Goal: Information Seeking & Learning: Learn about a topic

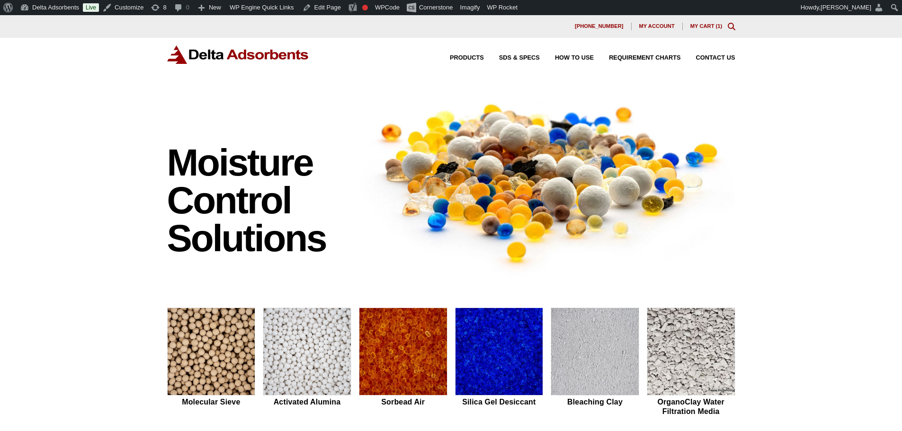
click at [514, 352] on img at bounding box center [500, 352] width 88 height 88
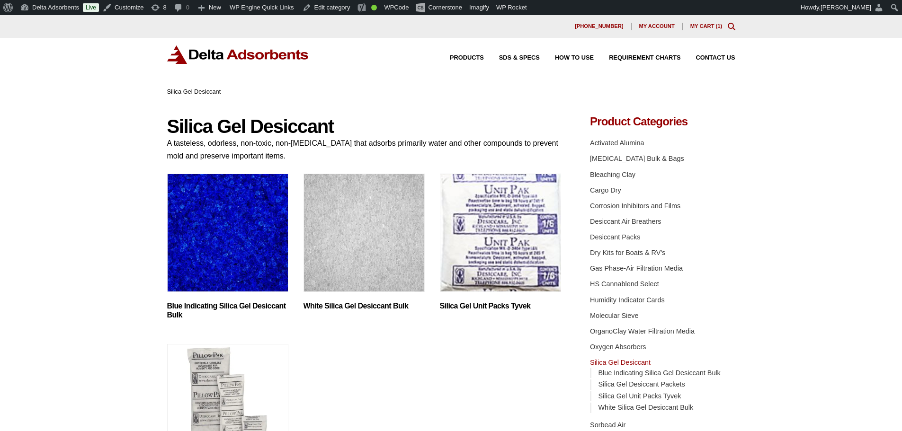
click at [378, 207] on img "Visit product category White Silica Gel Desiccant Bulk" at bounding box center [364, 233] width 121 height 118
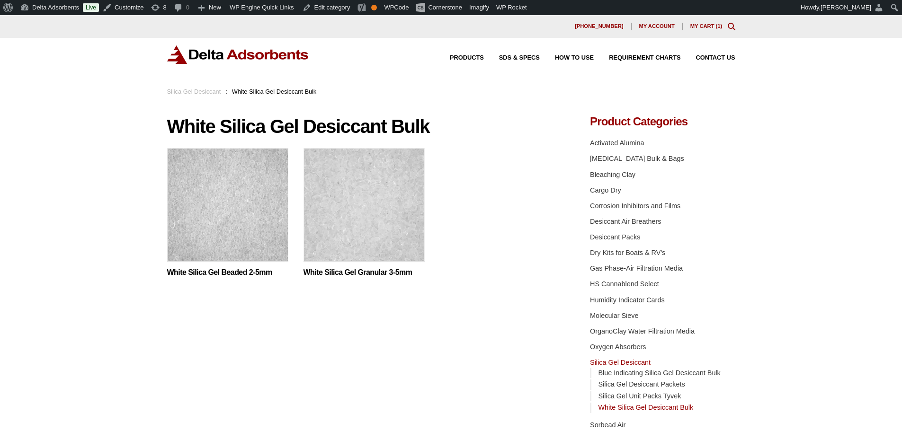
click at [419, 189] on img at bounding box center [364, 207] width 121 height 118
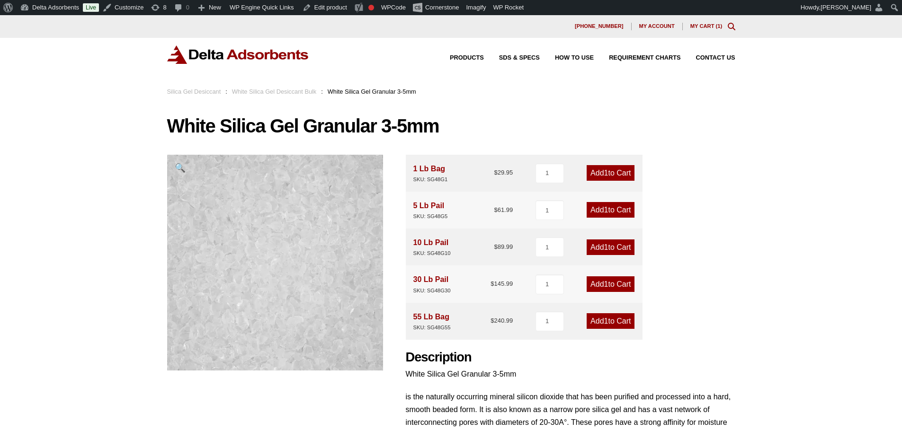
drag, startPoint x: 901, startPoint y: 133, endPoint x: 894, endPoint y: 218, distance: 85.6
click at [894, 218] on div "Our website has detected that you are using an outdated browser that will preve…" at bounding box center [451, 382] width 902 height 735
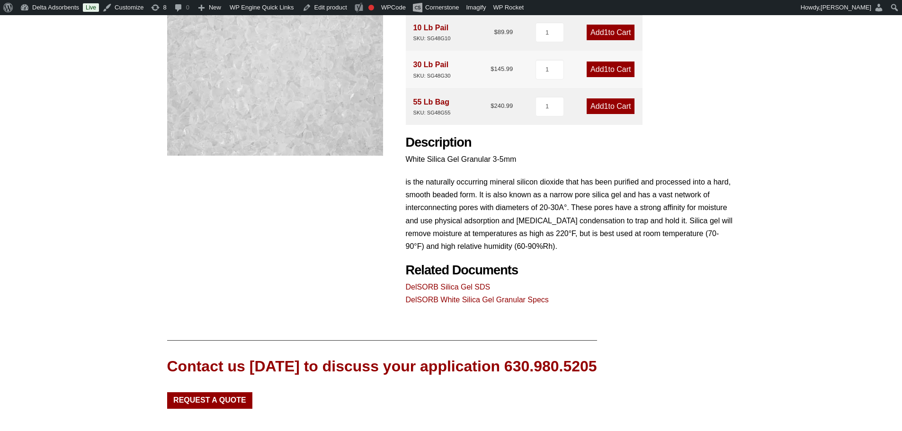
scroll to position [216, 0]
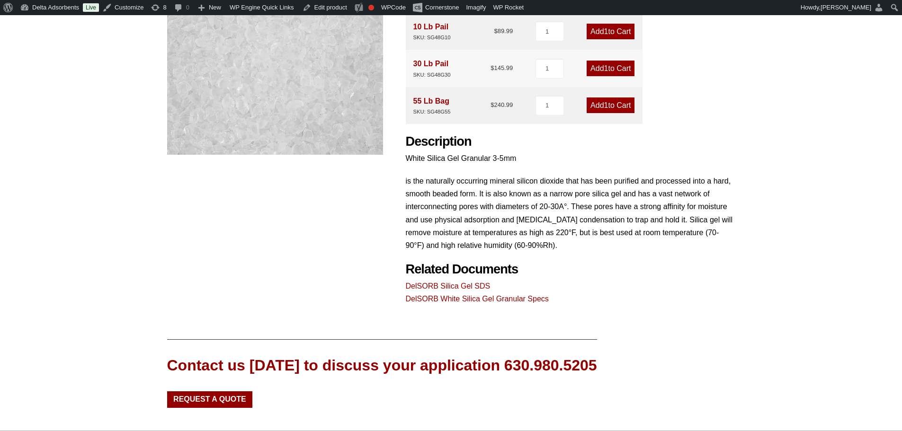
click at [484, 300] on link "DelSORB White Silica Gel Granular Specs" at bounding box center [477, 299] width 143 height 8
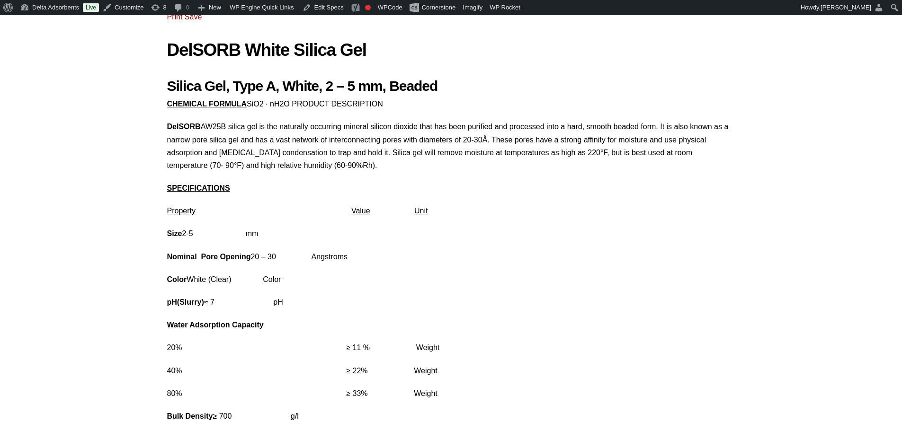
scroll to position [84, 0]
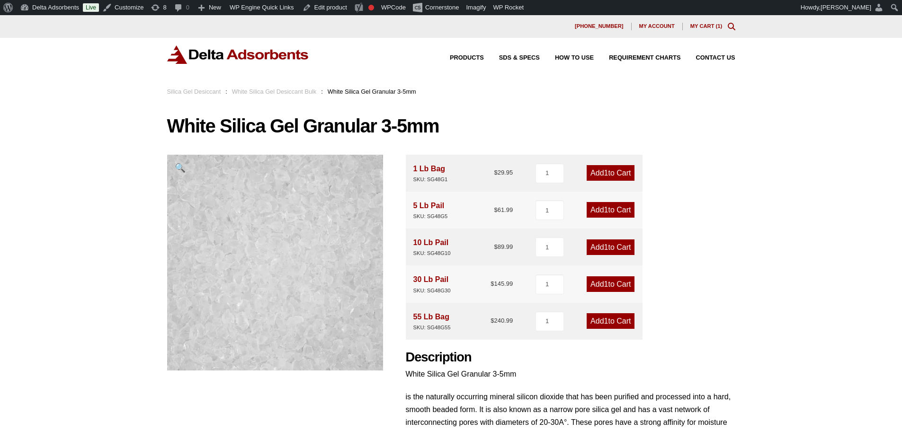
click at [125, 110] on div "Our website has detected that you are using an outdated browser that will preve…" at bounding box center [451, 382] width 902 height 735
click at [197, 93] on link "Silica Gel Desiccant" at bounding box center [194, 91] width 54 height 7
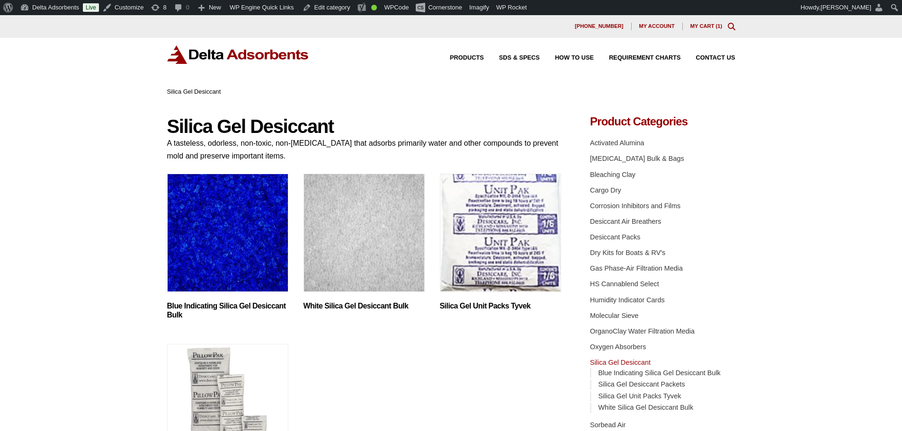
click at [236, 255] on img "Visit product category Blue Indicating Silica Gel Desiccant Bulk" at bounding box center [227, 233] width 121 height 118
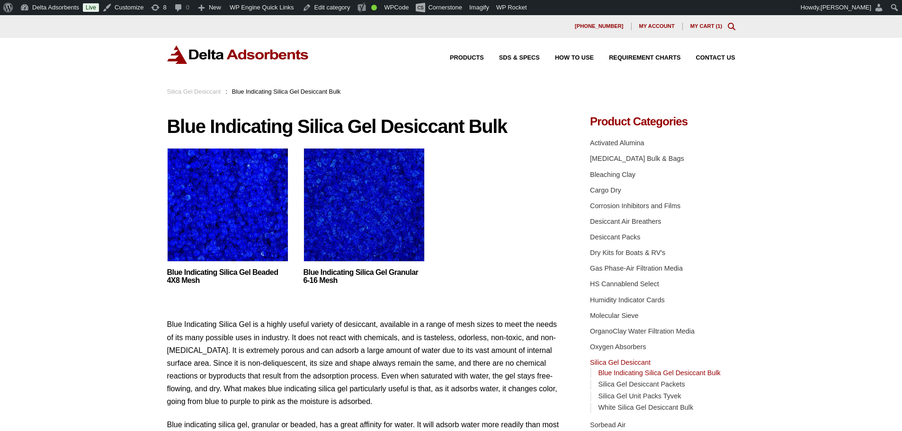
drag, startPoint x: 237, startPoint y: 255, endPoint x: 319, endPoint y: 241, distance: 83.2
drag, startPoint x: 207, startPoint y: 52, endPoint x: 187, endPoint y: -45, distance: 98.3
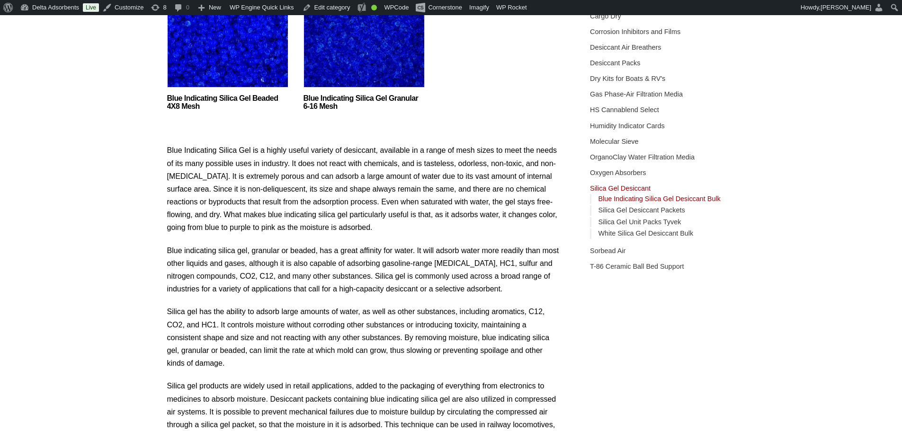
drag, startPoint x: 18, startPoint y: 161, endPoint x: 76, endPoint y: 193, distance: 65.9
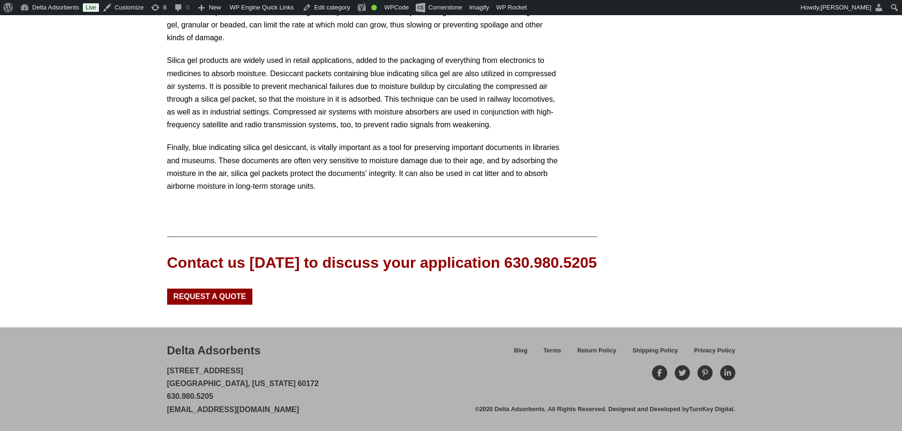
drag, startPoint x: 76, startPoint y: 193, endPoint x: 77, endPoint y: 182, distance: 11.0
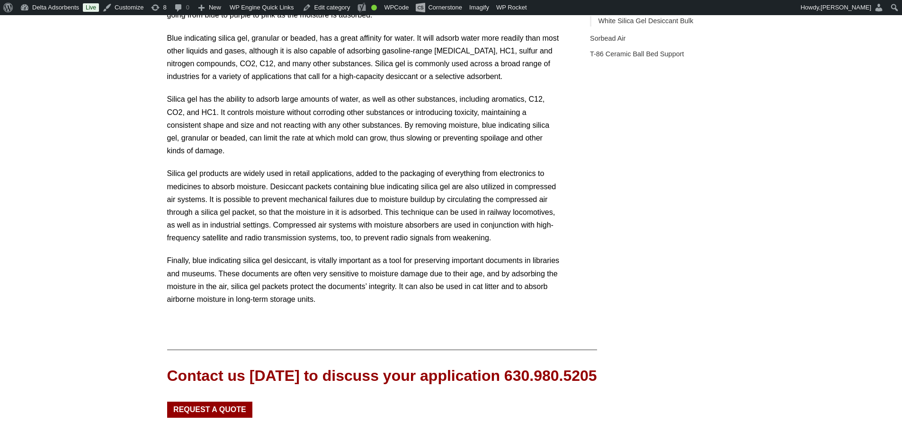
drag, startPoint x: 77, startPoint y: 182, endPoint x: 136, endPoint y: 140, distance: 72.4
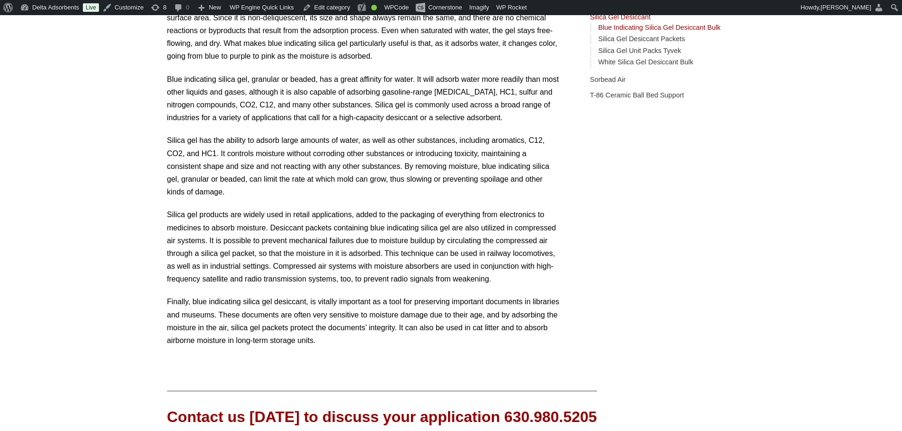
click at [136, 140] on div "Our website has detected that you are using an outdated browser that will preve…" at bounding box center [451, 127] width 902 height 917
drag, startPoint x: 902, startPoint y: 210, endPoint x: 905, endPoint y: 126, distance: 83.9
click at [902, 98] on html "Our website has detected that you are using an outdated browser that will preve…" at bounding box center [451, 127] width 902 height 917
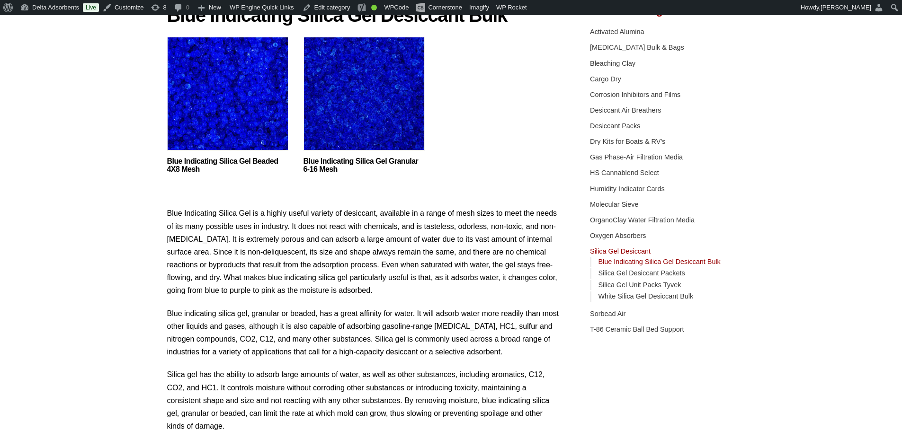
scroll to position [0, 0]
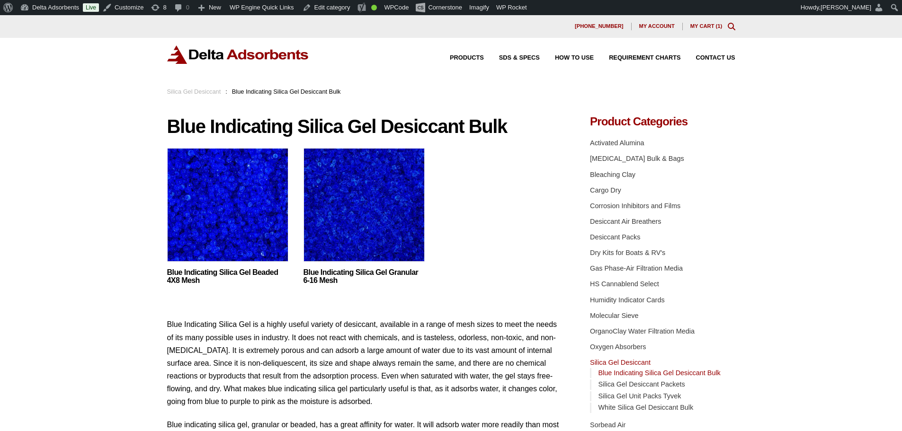
click at [369, 236] on img at bounding box center [364, 207] width 121 height 118
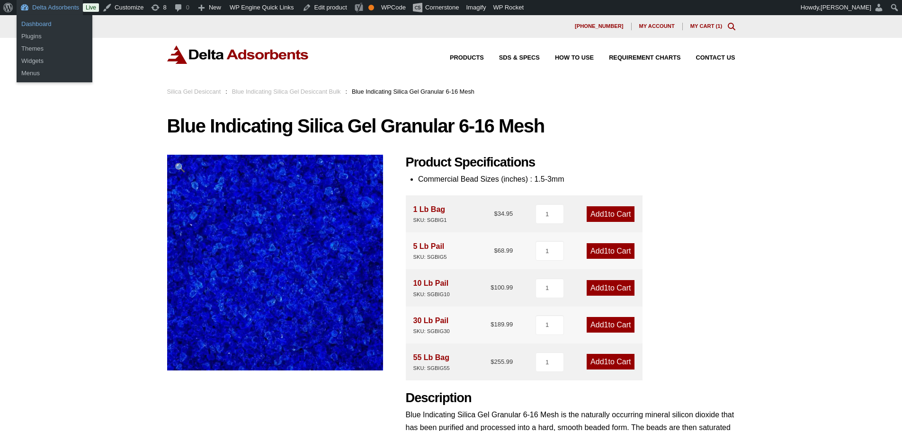
click at [43, 20] on link "Dashboard" at bounding box center [55, 24] width 76 height 12
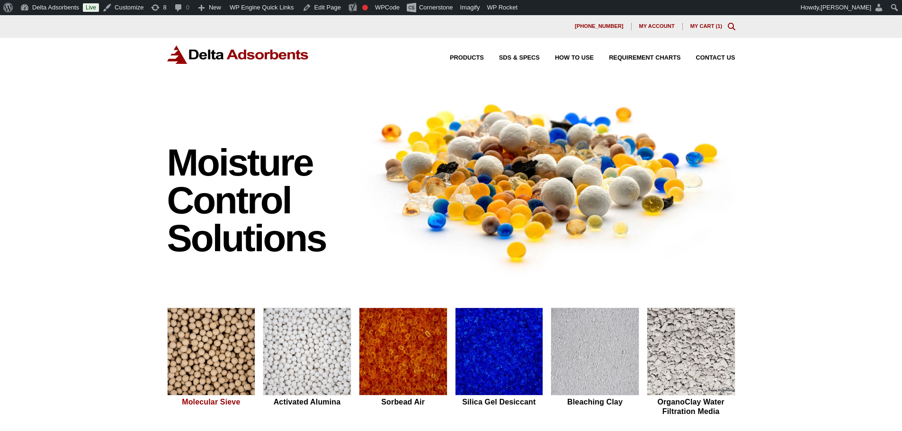
click at [216, 350] on img at bounding box center [212, 352] width 88 height 88
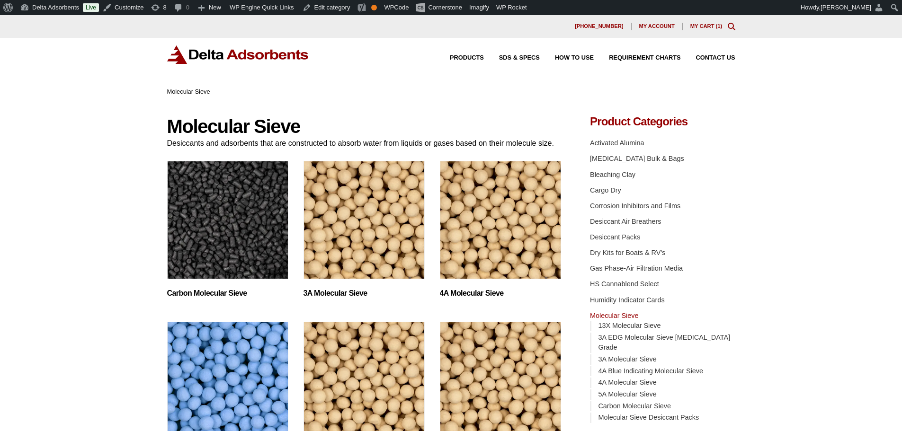
click at [338, 264] on img "Visit product category 3A Molecular Sieve" at bounding box center [364, 220] width 121 height 118
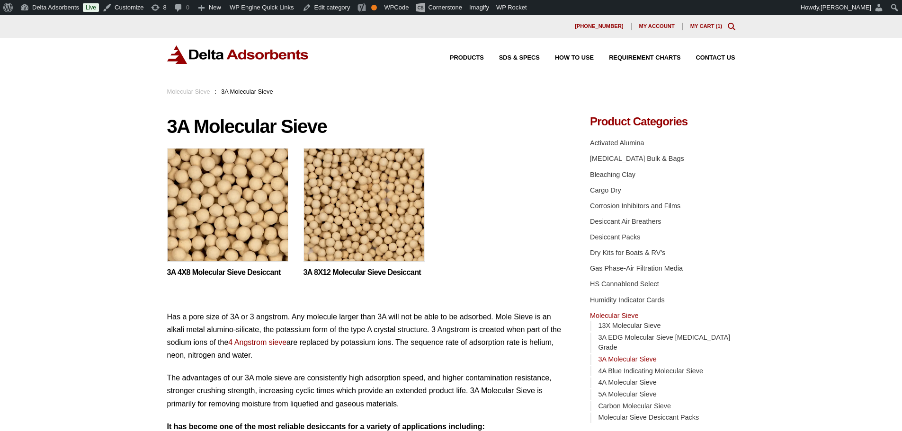
click at [333, 238] on img at bounding box center [364, 207] width 121 height 118
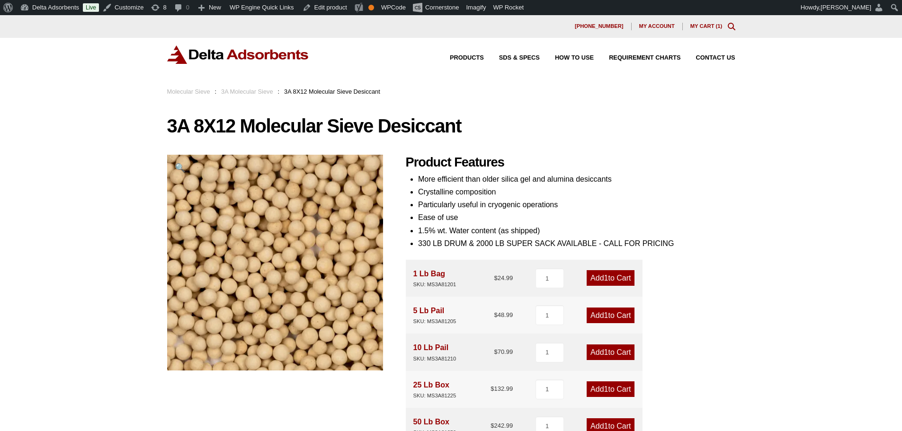
click at [240, 53] on img at bounding box center [238, 54] width 142 height 18
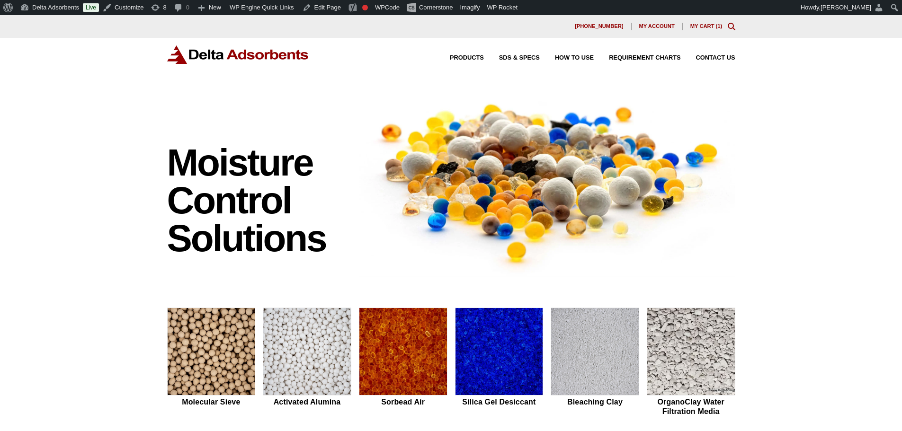
click at [457, 366] on img at bounding box center [500, 352] width 88 height 88
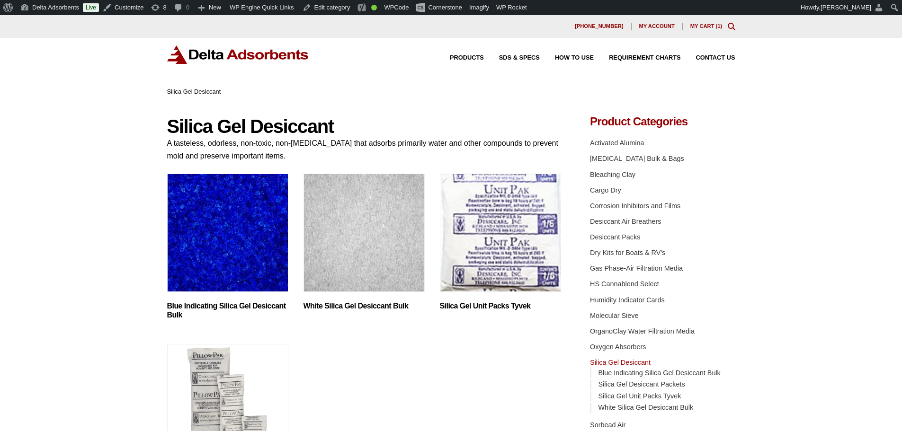
click at [276, 236] on img "Visit product category Blue Indicating Silica Gel Desiccant Bulk" at bounding box center [227, 233] width 121 height 118
click at [296, 239] on ul "Blue Indicating Silica Gel Desiccant Bulk (2) White Silica Gel Desiccant Bulk (…" at bounding box center [364, 328] width 395 height 309
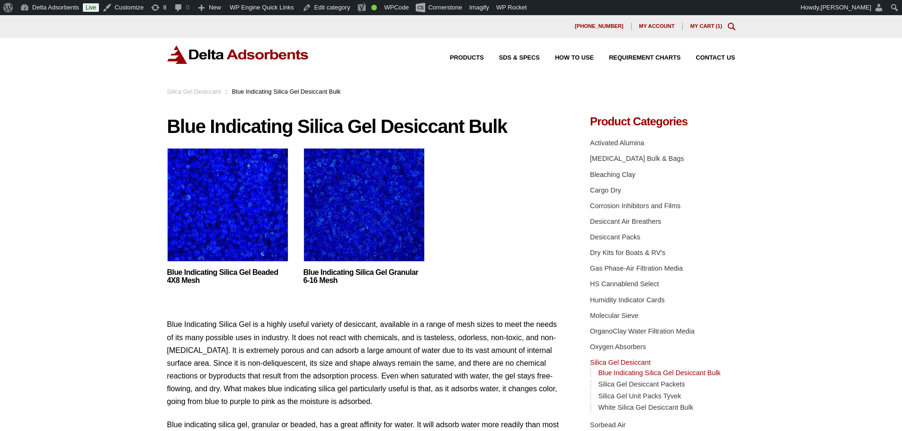
click at [213, 89] on link "Silica Gel Desiccant" at bounding box center [194, 91] width 54 height 7
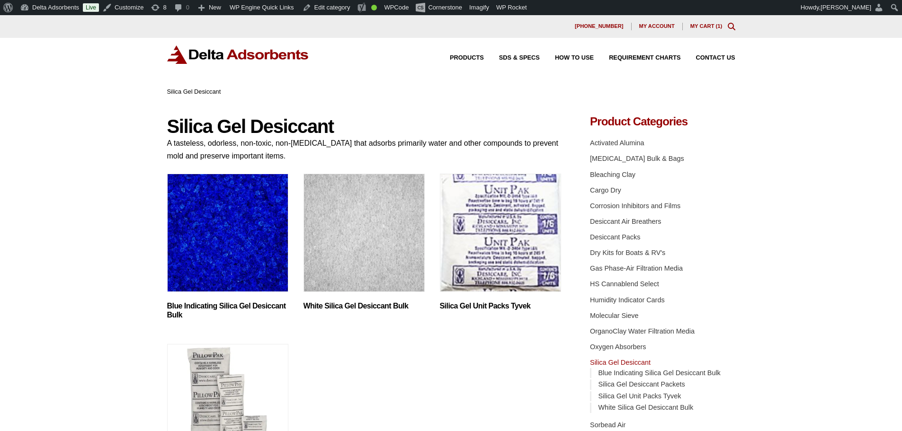
click at [340, 195] on img "Visit product category White Silica Gel Desiccant Bulk" at bounding box center [364, 233] width 121 height 118
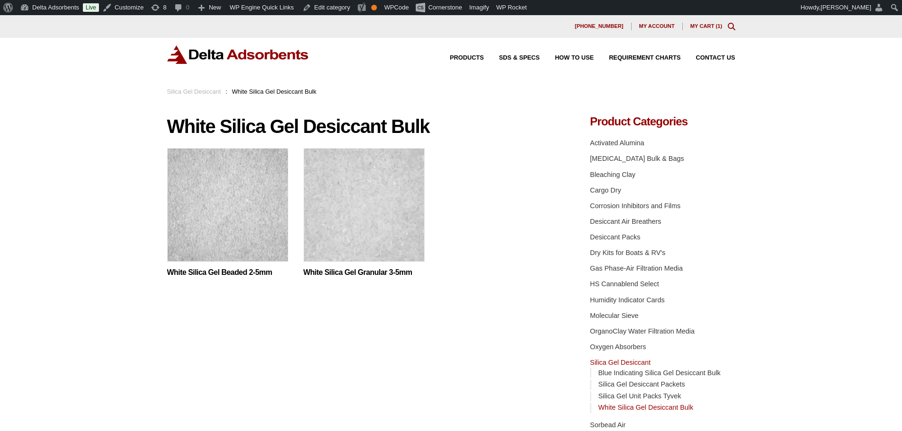
click at [247, 212] on img at bounding box center [227, 207] width 121 height 118
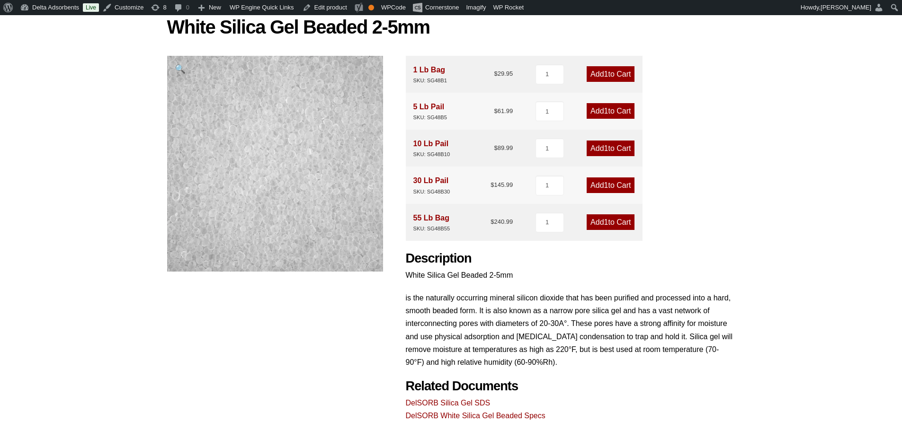
drag, startPoint x: 848, startPoint y: 238, endPoint x: 65, endPoint y: 431, distance: 806.2
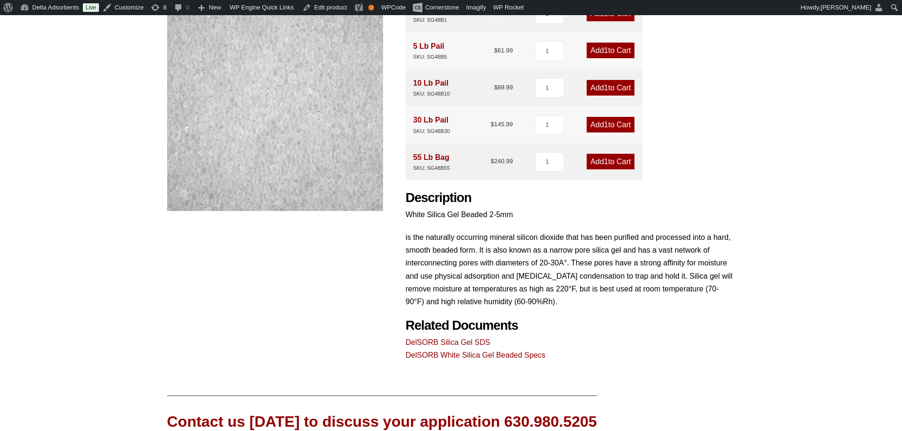
drag, startPoint x: 35, startPoint y: 146, endPoint x: -39, endPoint y: 134, distance: 74.9
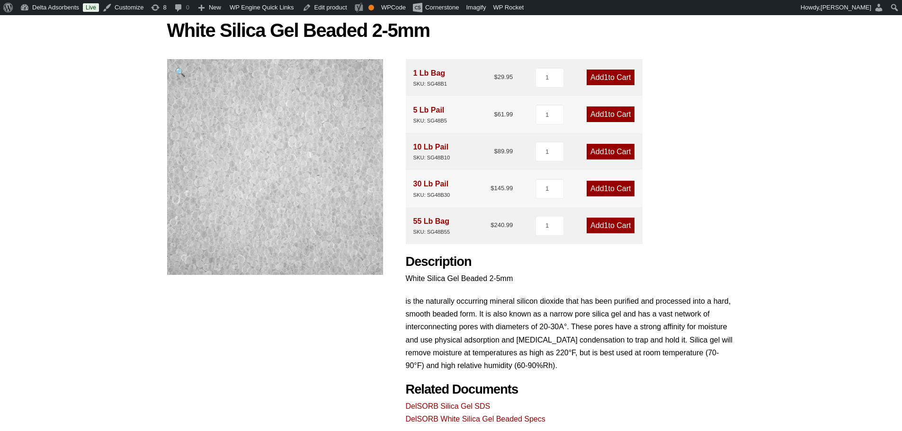
scroll to position [0, 0]
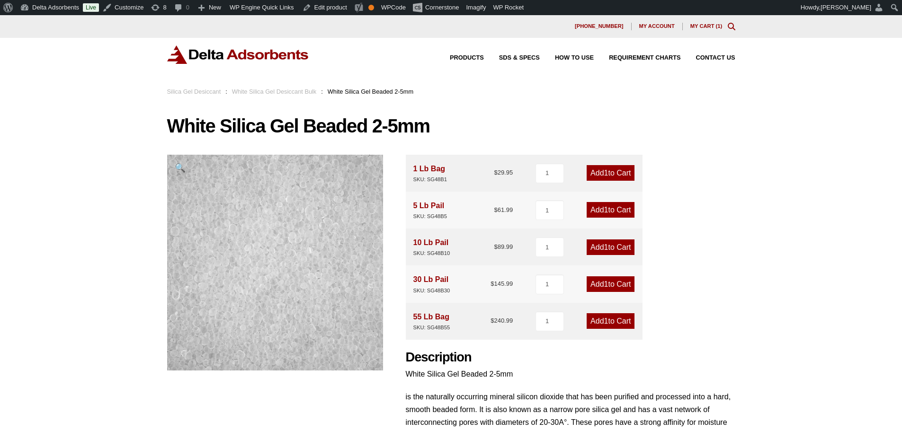
click at [223, 56] on img at bounding box center [238, 54] width 142 height 18
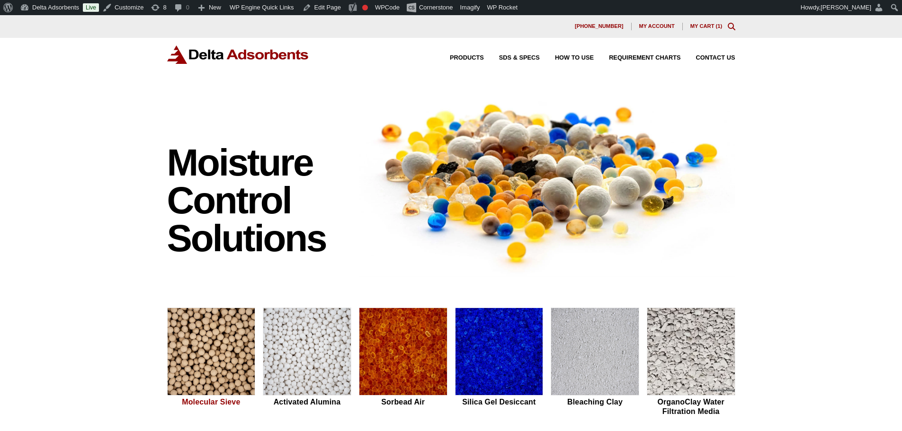
click at [198, 342] on img at bounding box center [212, 352] width 88 height 88
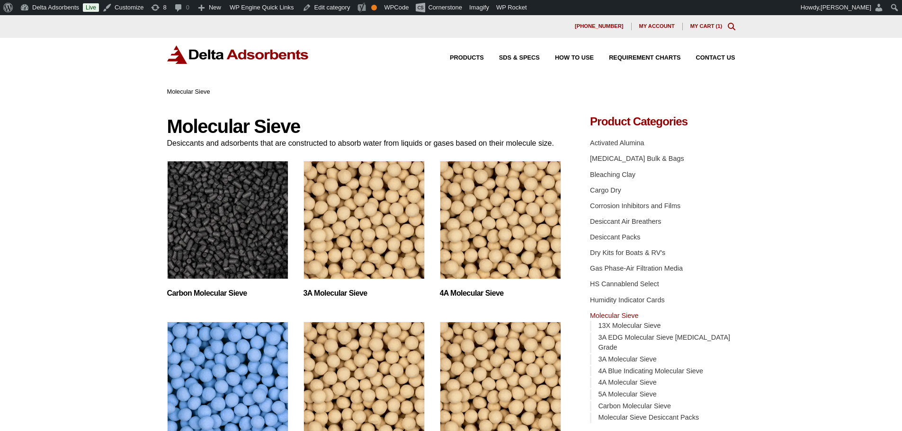
click at [351, 247] on img "Visit product category 3A Molecular Sieve" at bounding box center [364, 220] width 121 height 118
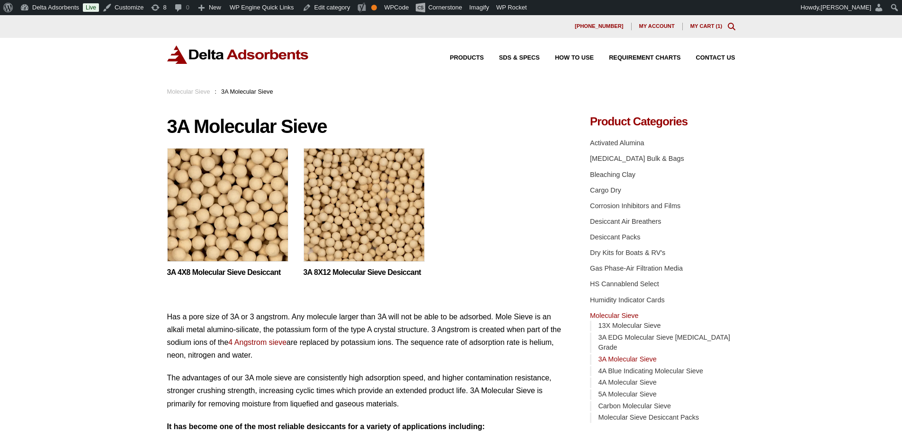
click at [258, 231] on img at bounding box center [227, 207] width 121 height 118
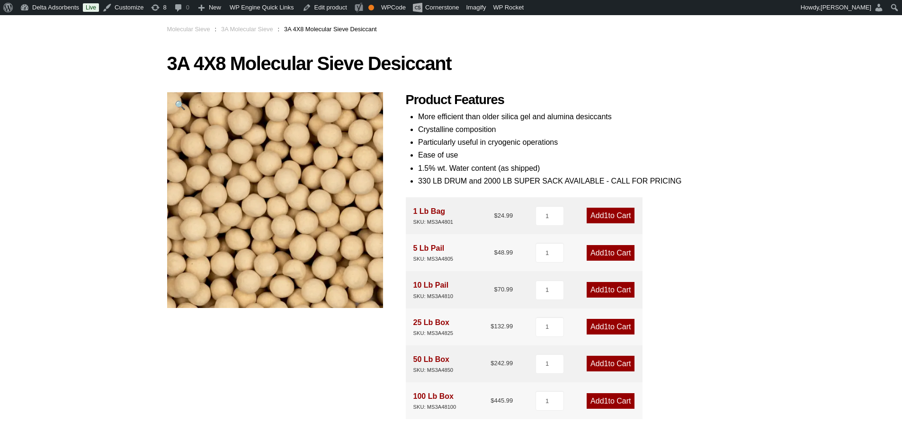
scroll to position [80, 0]
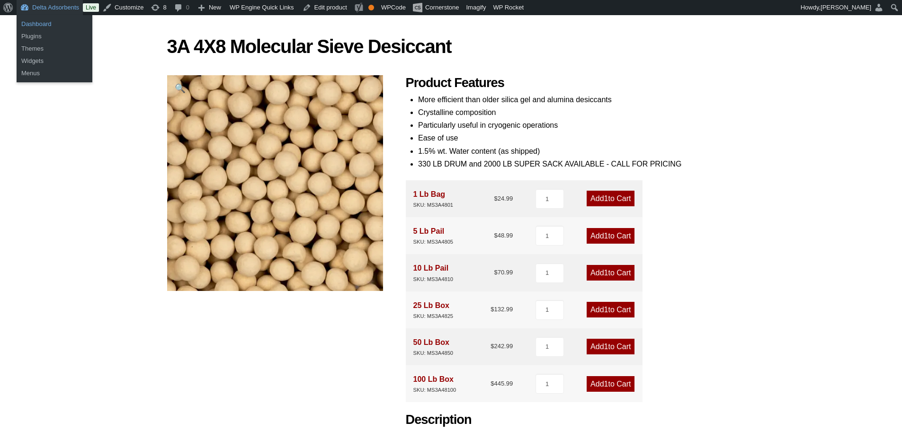
click at [42, 19] on link "Dashboard" at bounding box center [55, 24] width 76 height 12
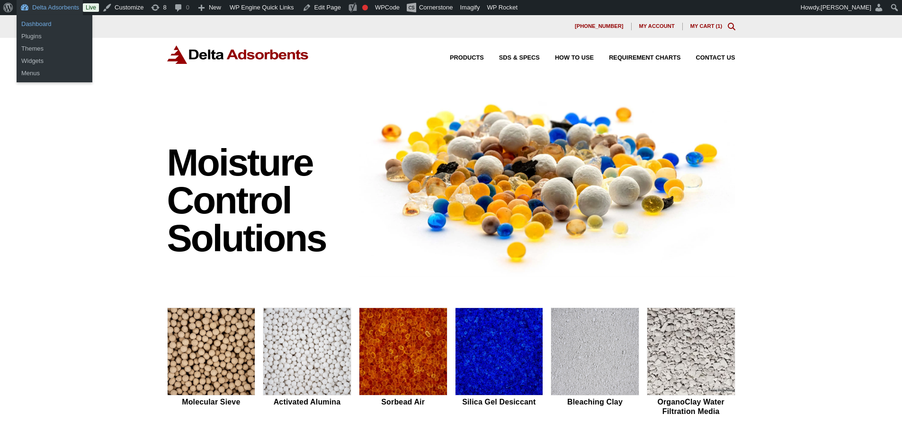
click at [39, 25] on link "Dashboard" at bounding box center [55, 24] width 76 height 12
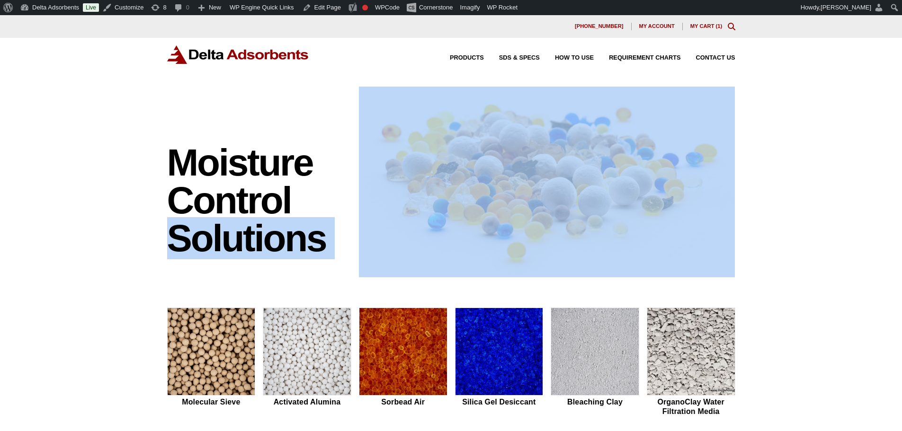
drag, startPoint x: 32, startPoint y: 268, endPoint x: 29, endPoint y: 219, distance: 49.3
click at [29, 220] on div "Moisture Control Solutions Moisture control solutions Molecular Sieve Activated…" at bounding box center [451, 400] width 902 height 627
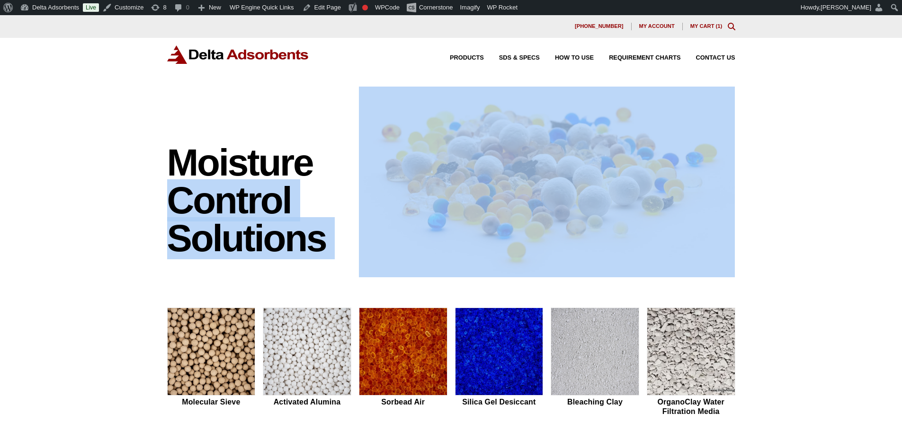
click at [62, 227] on div "Moisture Control Solutions Moisture control solutions Molecular Sieve Activated…" at bounding box center [451, 400] width 902 height 627
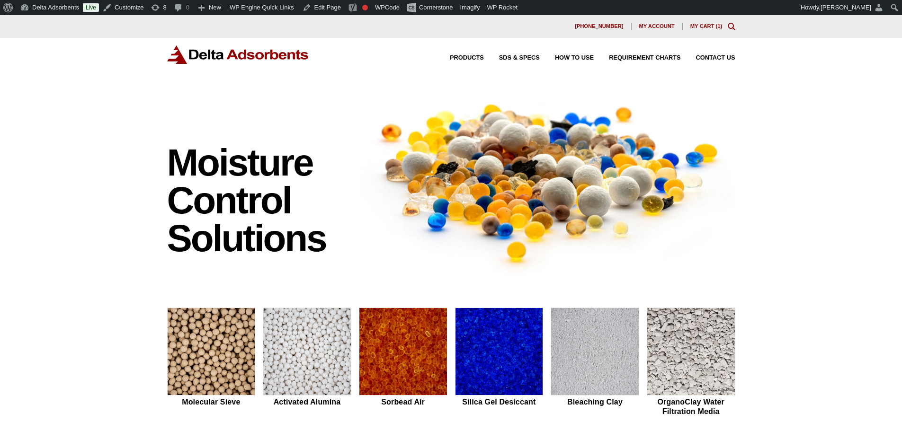
click at [74, 78] on div "Products SDS & SPECS How to Use Requirement Charts Contact Us" at bounding box center [451, 62] width 902 height 49
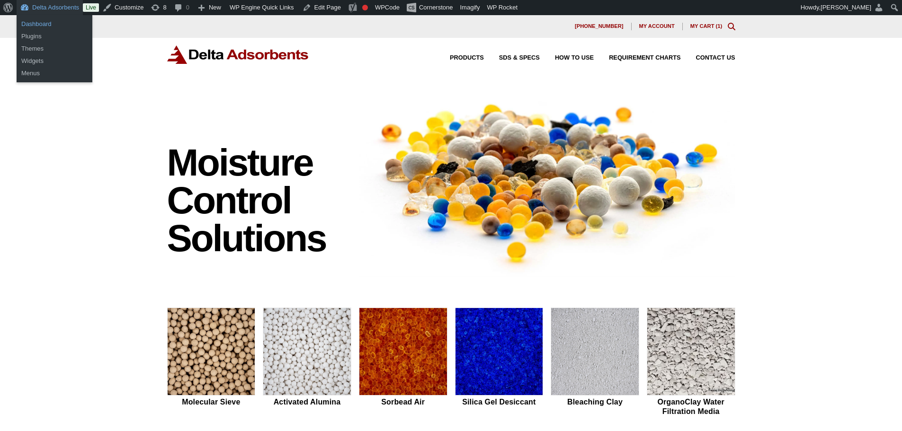
click at [47, 29] on link "Dashboard" at bounding box center [55, 24] width 76 height 12
